Goal: Entertainment & Leisure: Browse casually

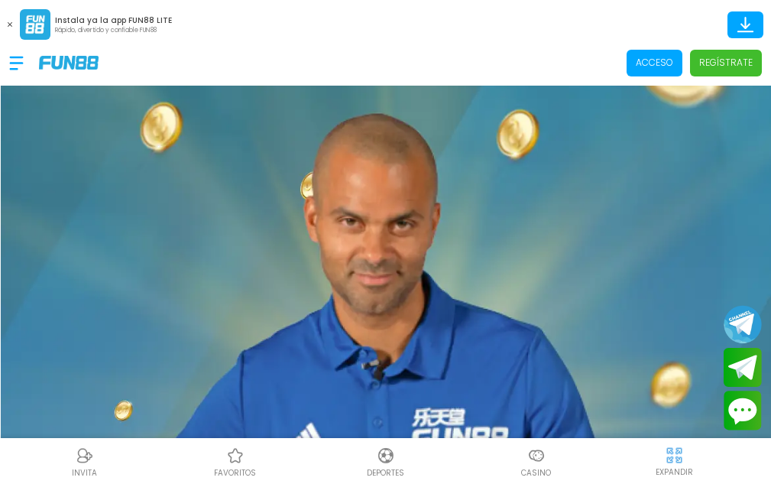
click at [657, 69] on p "Acceso" at bounding box center [654, 63] width 37 height 14
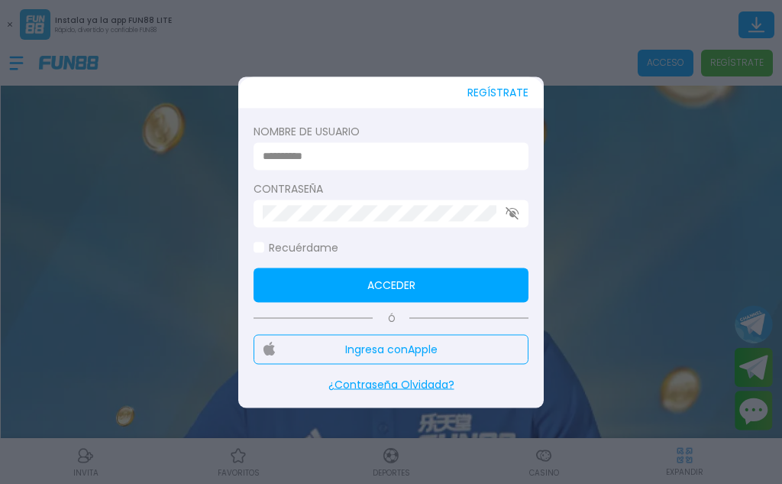
click at [312, 154] on input at bounding box center [387, 156] width 248 height 16
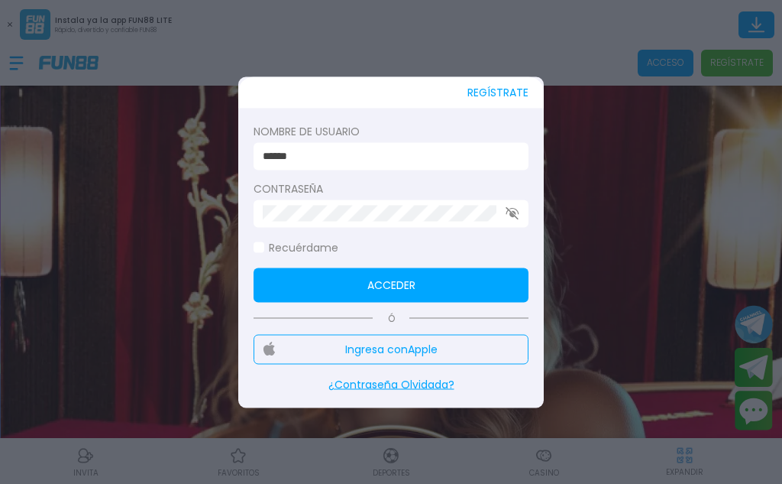
type input "******"
click at [348, 228] on form "Nombre de usuario ****** Contraseña Recuérdame Acceder" at bounding box center [391, 212] width 275 height 179
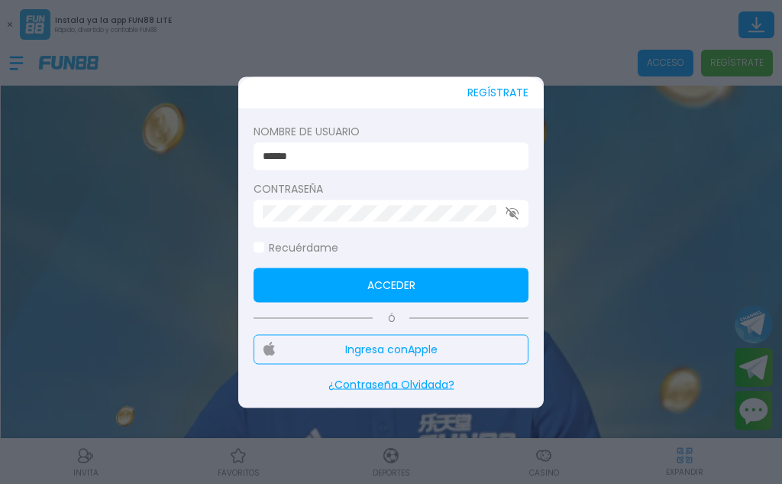
click at [376, 280] on button "Acceder" at bounding box center [391, 284] width 275 height 34
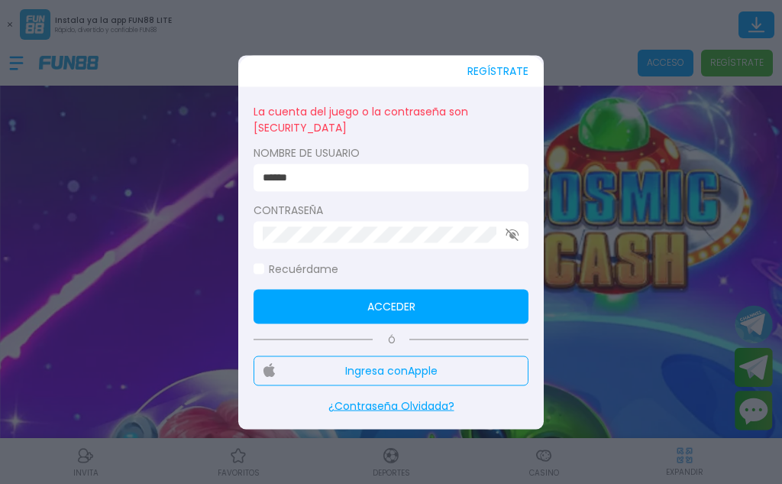
click at [413, 303] on button "Acceder" at bounding box center [391, 306] width 275 height 34
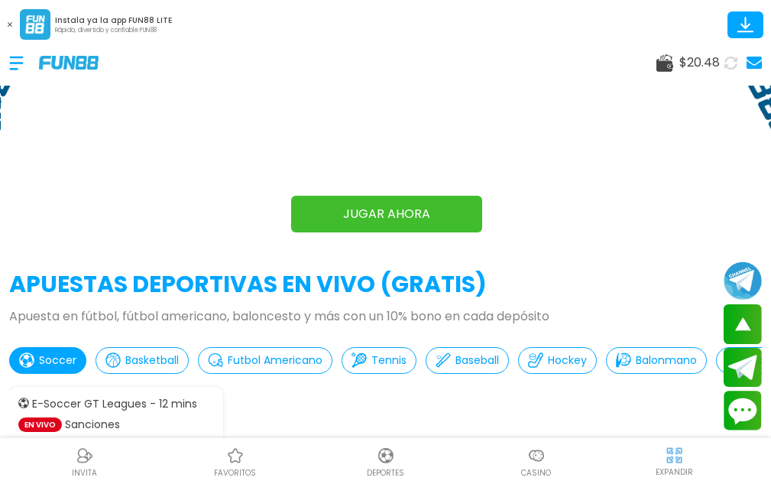
scroll to position [917, 0]
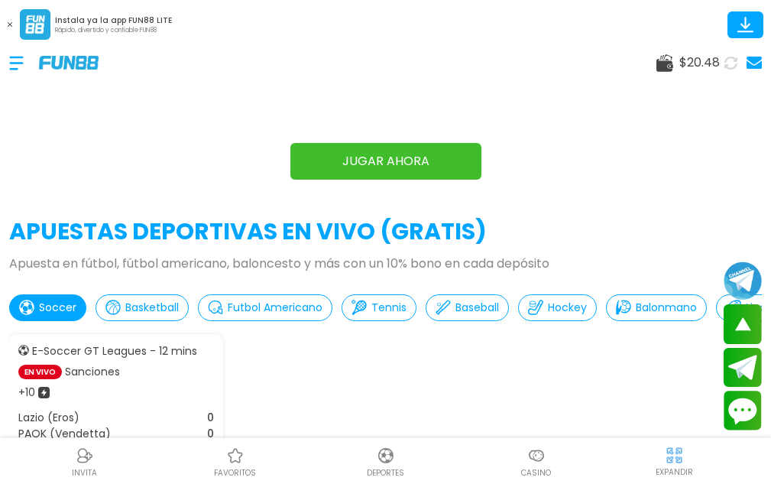
click at [532, 444] on div at bounding box center [536, 455] width 23 height 23
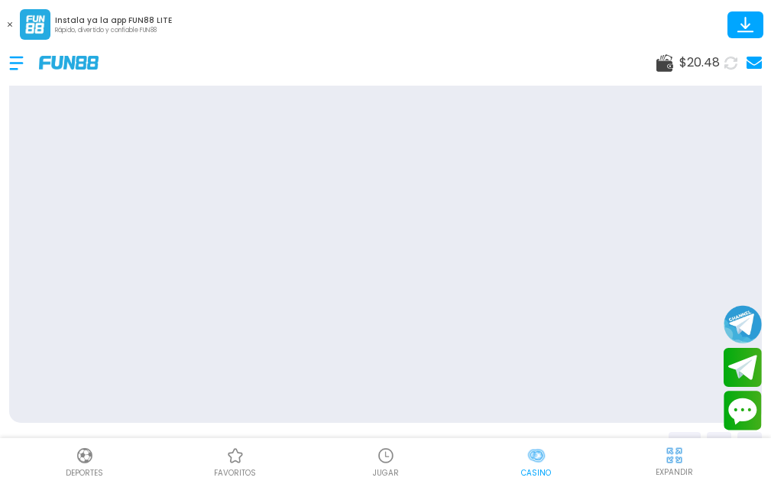
scroll to position [0, 38]
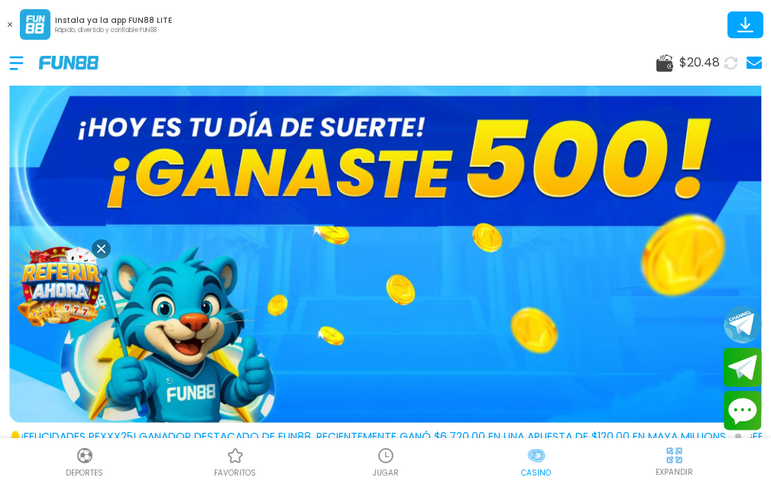
click at [377, 467] on p "JUGAR" at bounding box center [386, 472] width 26 height 11
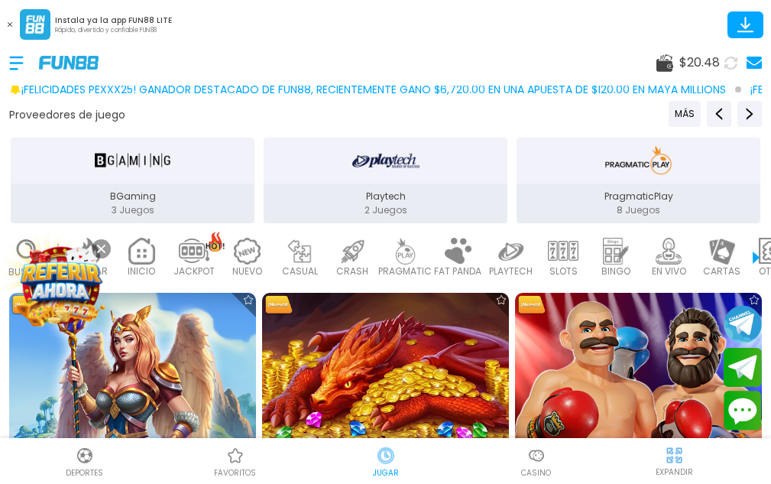
scroll to position [382, 0]
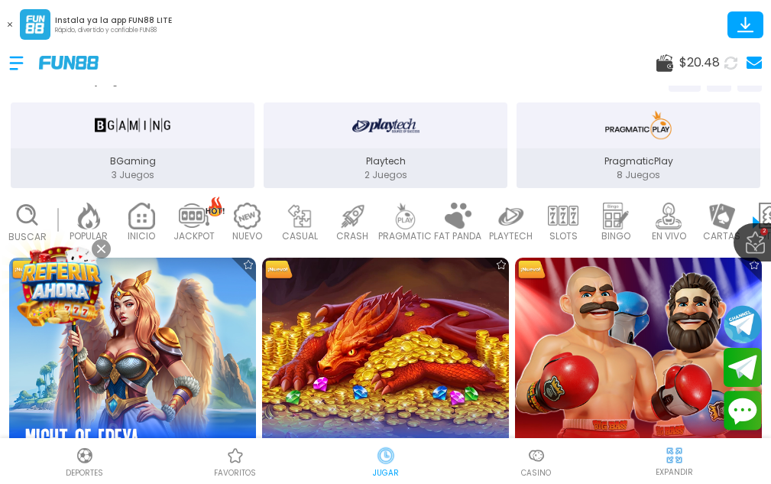
click at [104, 254] on button at bounding box center [101, 248] width 19 height 19
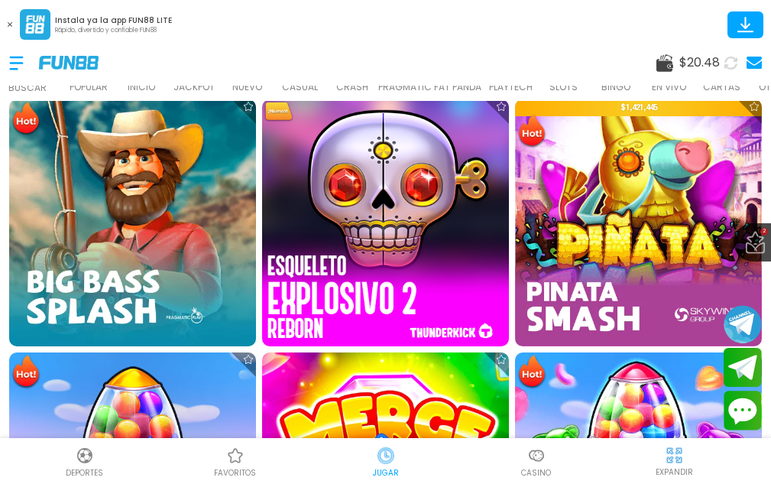
scroll to position [1375, 0]
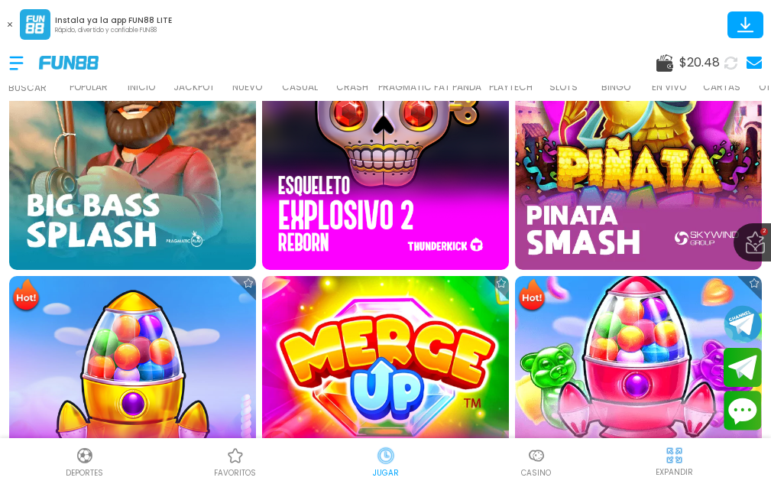
click at [607, 355] on img at bounding box center [638, 398] width 271 height 271
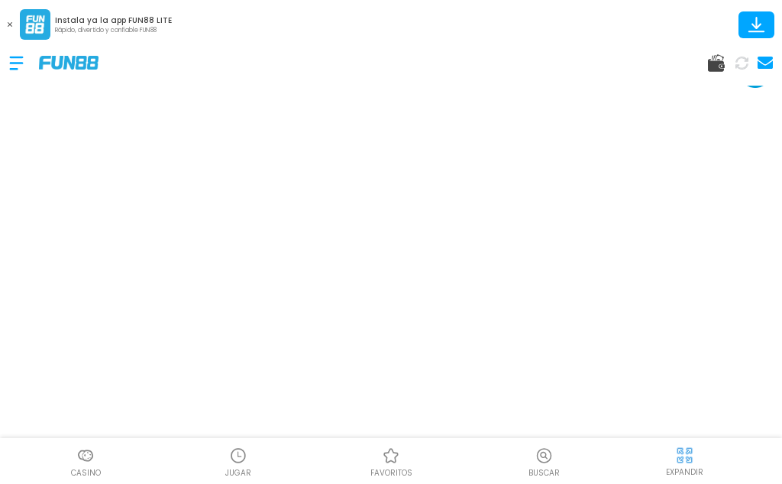
click at [683, 452] on img at bounding box center [684, 454] width 19 height 19
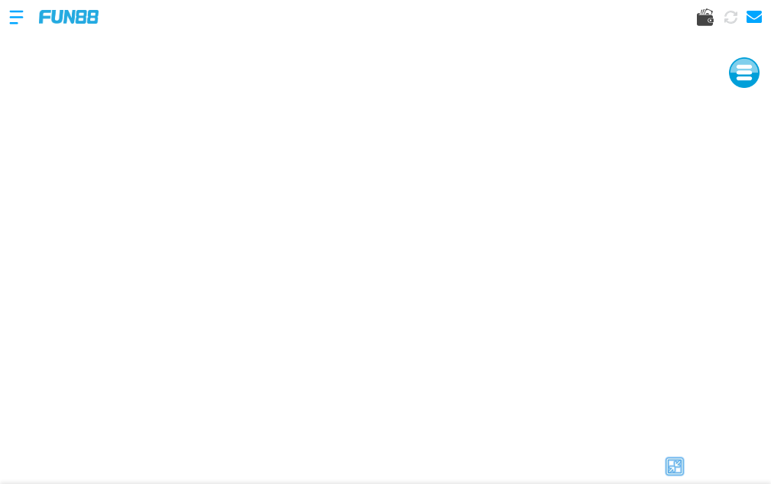
click at [669, 468] on img at bounding box center [674, 466] width 23 height 23
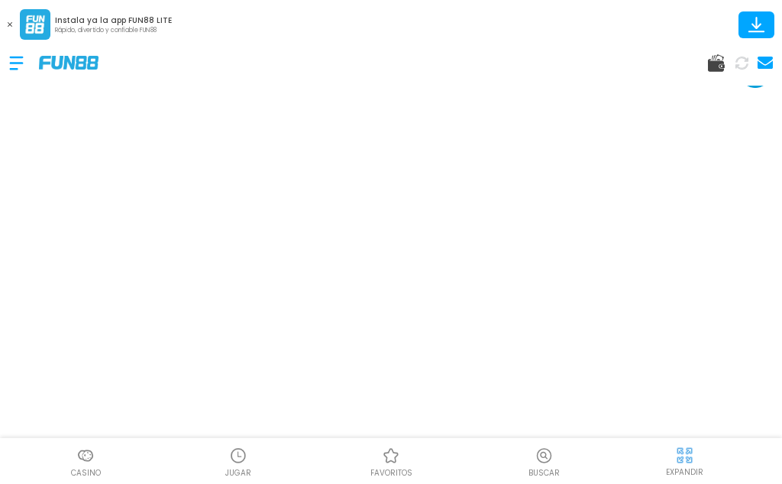
click at [685, 466] on p "EXPANDIR" at bounding box center [684, 471] width 37 height 11
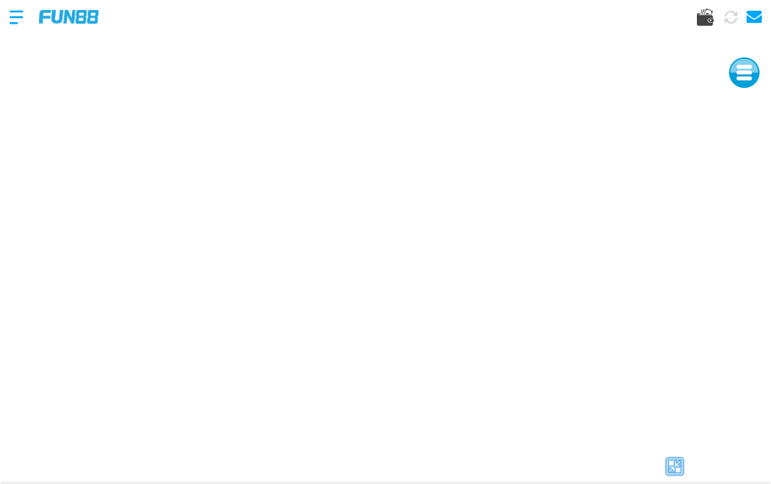
click at [676, 474] on img at bounding box center [674, 466] width 23 height 23
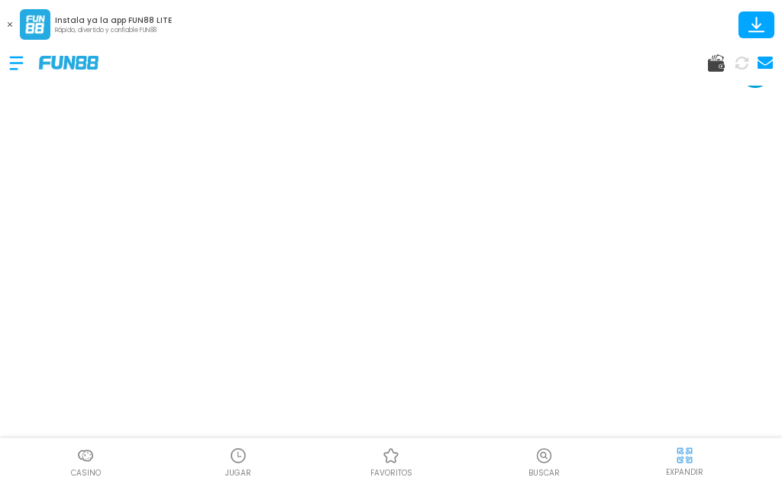
click at [591, 438] on div "Casino JUGAR favoritos Buscar EXPANDIR" at bounding box center [391, 461] width 782 height 46
click at [11, 24] on icon at bounding box center [10, 24] width 5 height 5
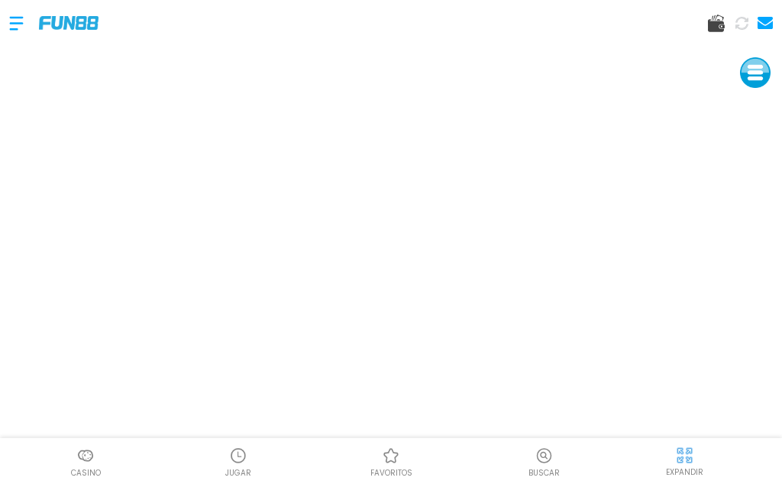
click at [691, 462] on img at bounding box center [684, 454] width 19 height 19
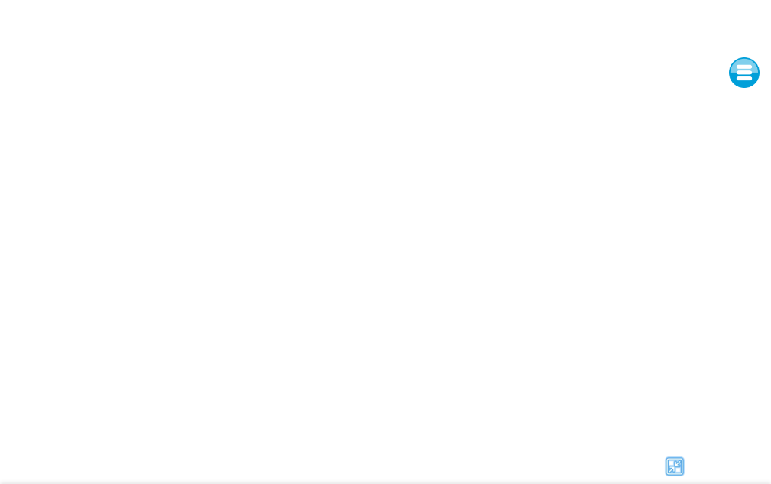
click at [672, 468] on img at bounding box center [674, 466] width 23 height 23
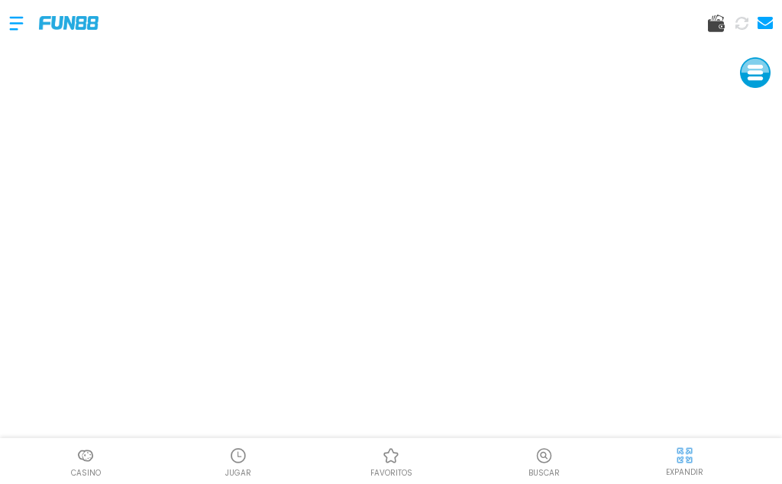
click at [217, 450] on div "JUGAR" at bounding box center [238, 461] width 153 height 34
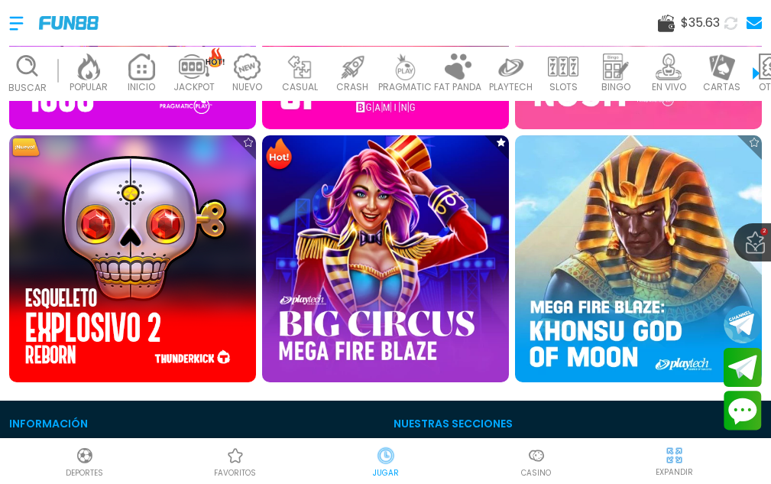
scroll to position [1681, 0]
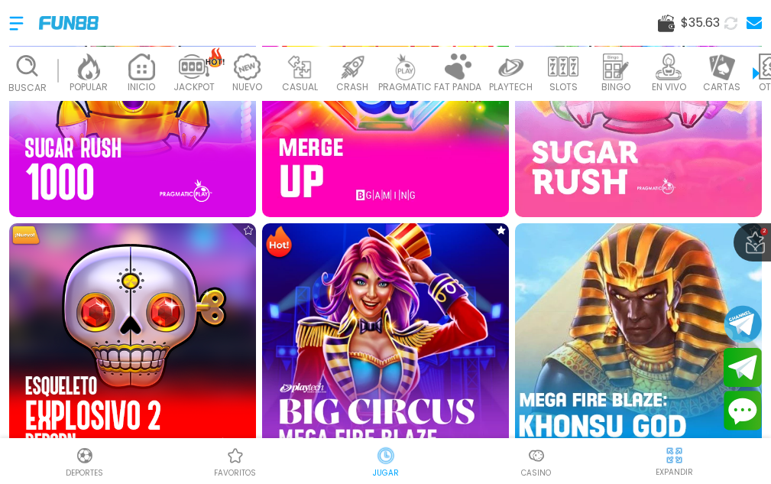
click at [604, 349] on img at bounding box center [638, 345] width 271 height 271
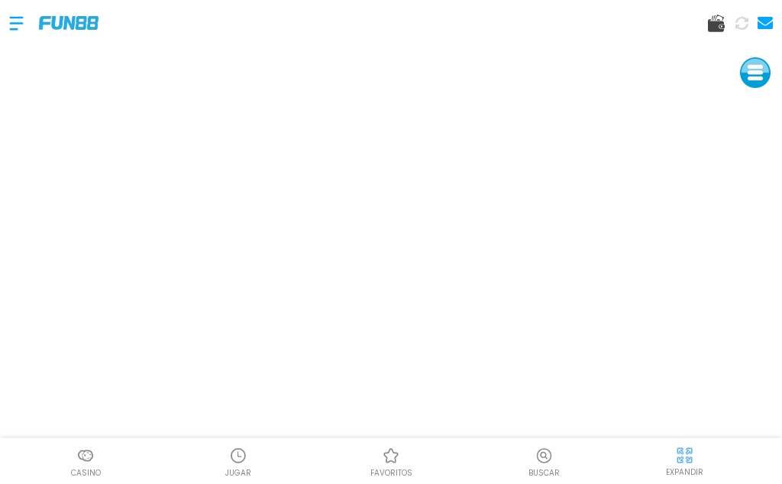
click at [470, 454] on div "Buscar" at bounding box center [544, 461] width 153 height 34
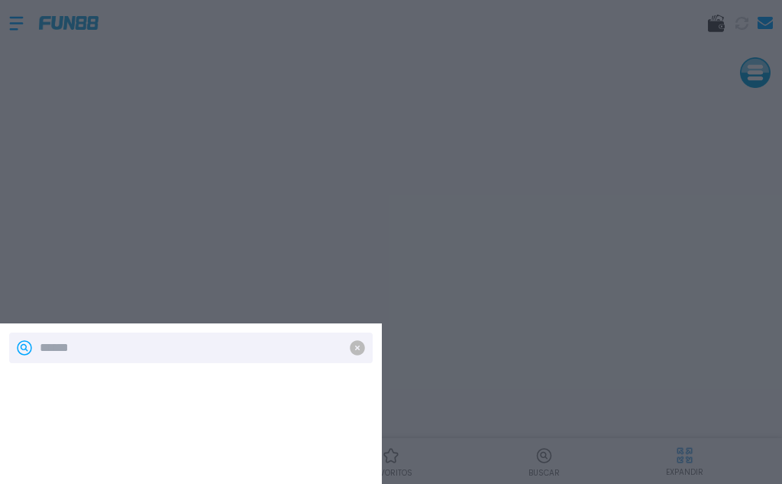
click at [358, 347] on icon at bounding box center [357, 348] width 18 height 18
click at [488, 373] on div at bounding box center [391, 242] width 782 height 484
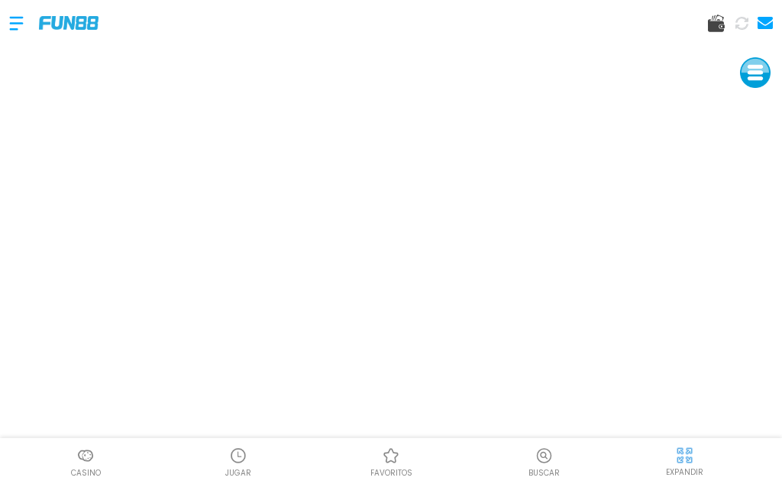
click at [254, 462] on div "JUGAR" at bounding box center [238, 461] width 153 height 34
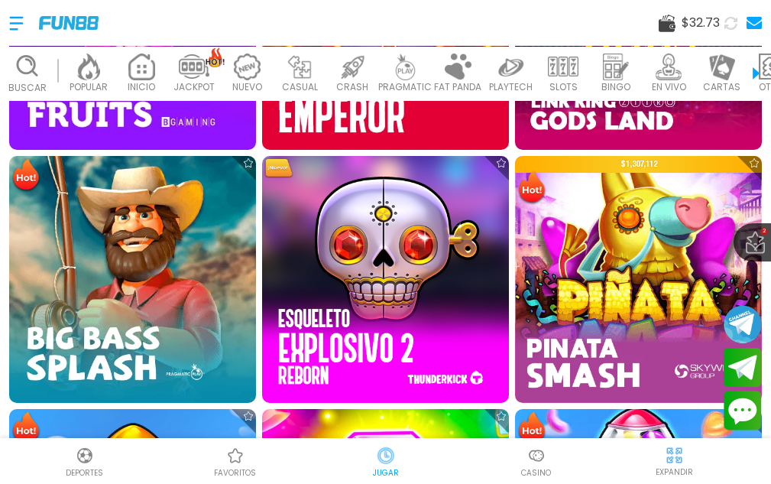
scroll to position [1223, 0]
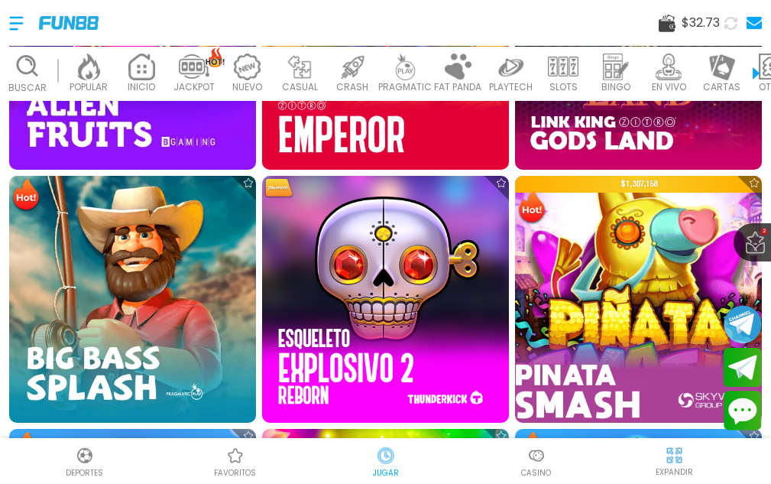
click at [627, 264] on img at bounding box center [638, 298] width 271 height 271
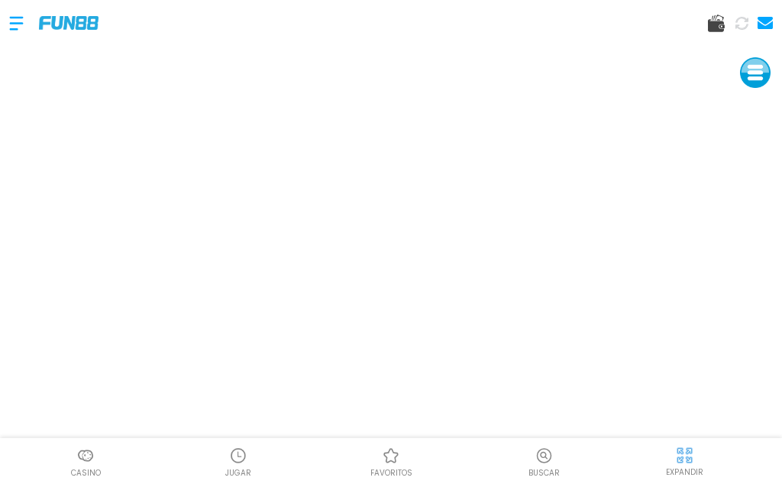
click at [683, 455] on img at bounding box center [684, 454] width 19 height 19
